Goal: Task Accomplishment & Management: Complete application form

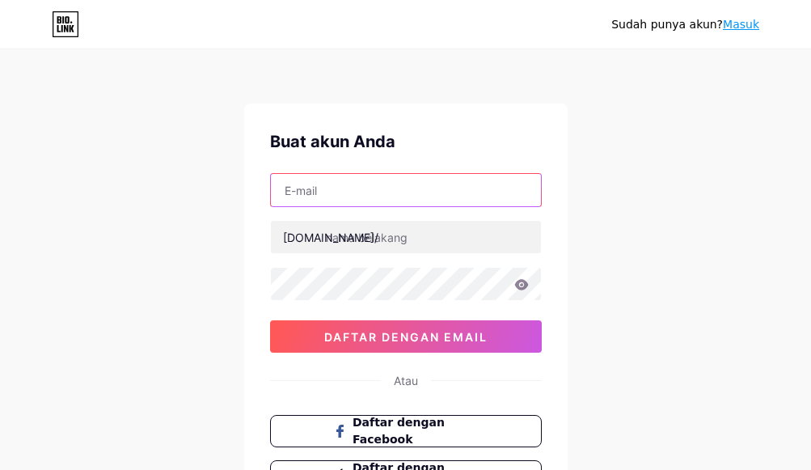
click at [390, 194] on input "text" at bounding box center [406, 190] width 270 height 32
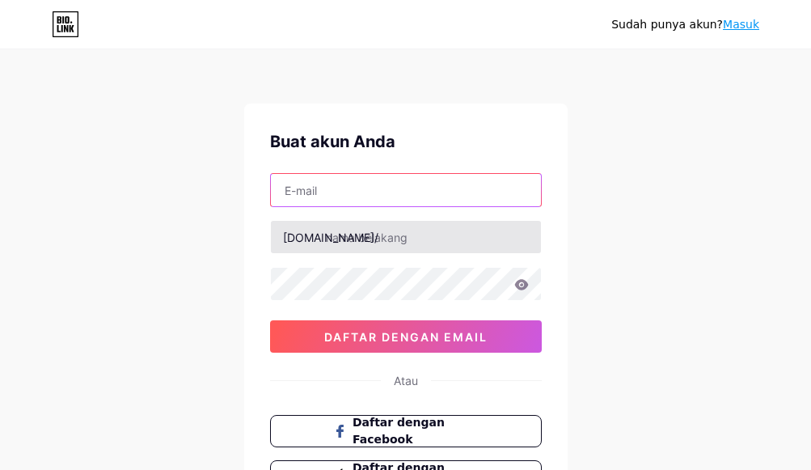
paste input "[EMAIL_ADDRESS][DOMAIN_NAME]"
type input "[EMAIL_ADDRESS][DOMAIN_NAME]"
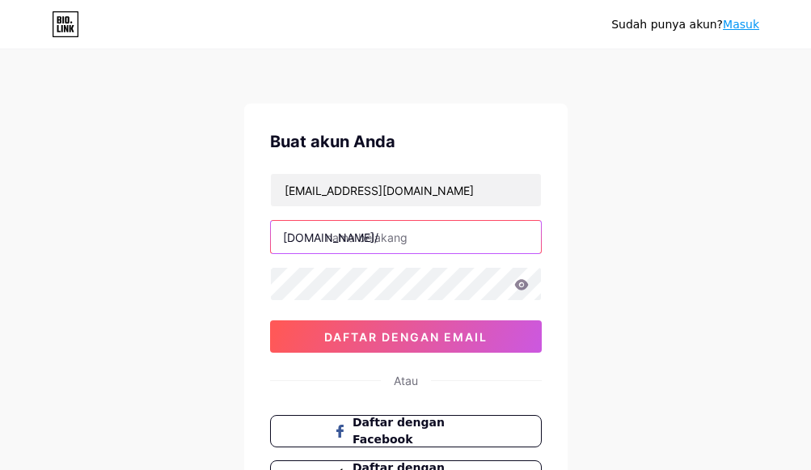
click at [381, 240] on input "text" at bounding box center [406, 237] width 270 height 32
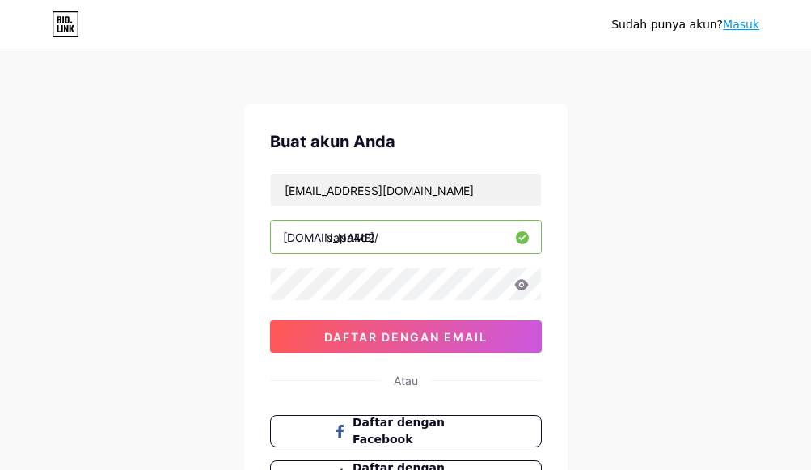
type input "papa4d2"
click at [345, 237] on input "papa4d2" at bounding box center [406, 237] width 270 height 32
drag, startPoint x: 345, startPoint y: 237, endPoint x: 345, endPoint y: 249, distance: 12.1
click at [345, 237] on input "papa4d2" at bounding box center [406, 237] width 270 height 32
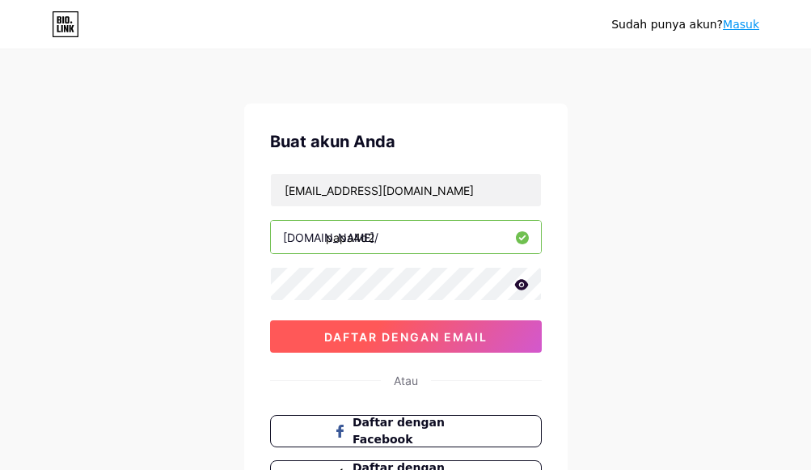
click at [411, 331] on font "daftar dengan email" at bounding box center [405, 337] width 163 height 14
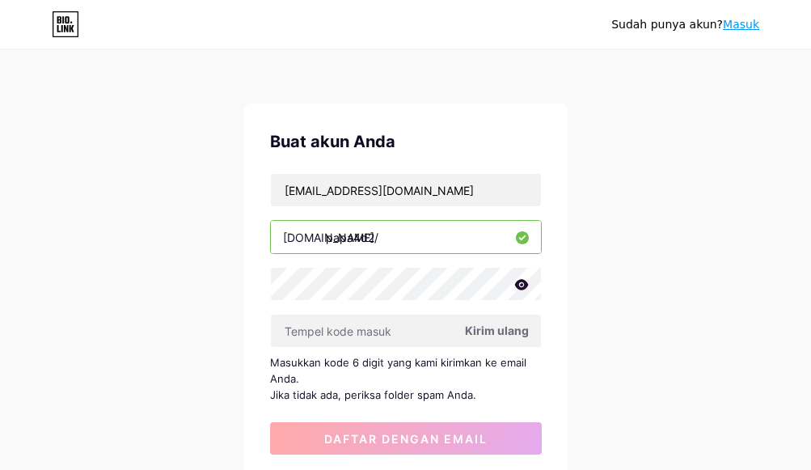
click at [517, 281] on icon at bounding box center [521, 284] width 14 height 11
click at [517, 281] on icon at bounding box center [521, 285] width 16 height 16
